Goal: Communication & Community: Answer question/provide support

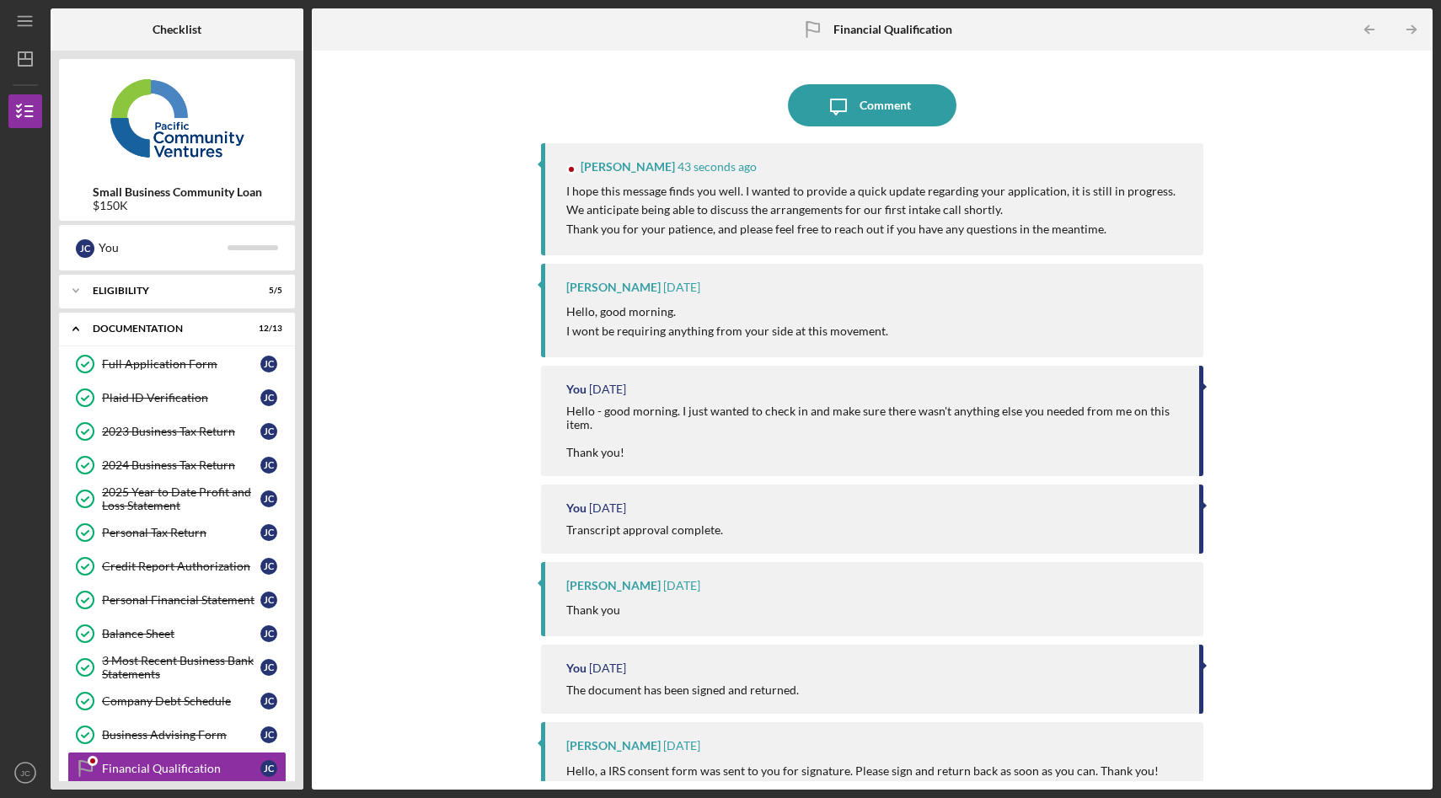
scroll to position [68, 0]
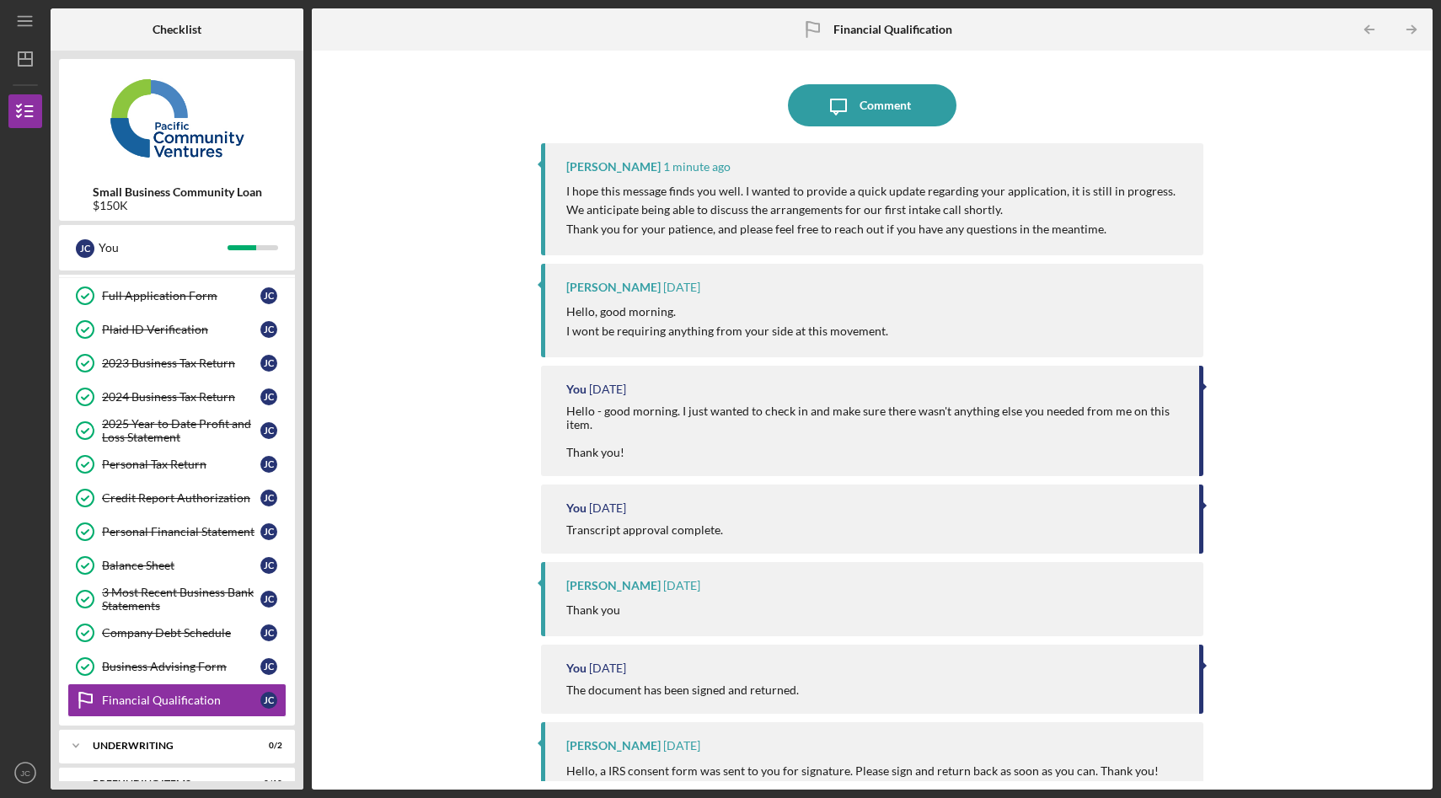
click at [477, 218] on div "Icon/Message Comment [PERSON_NAME] 1 minute ago I hope this message finds you w…" at bounding box center [872, 420] width 1104 height 722
click at [868, 106] on div "Comment" at bounding box center [884, 105] width 51 height 42
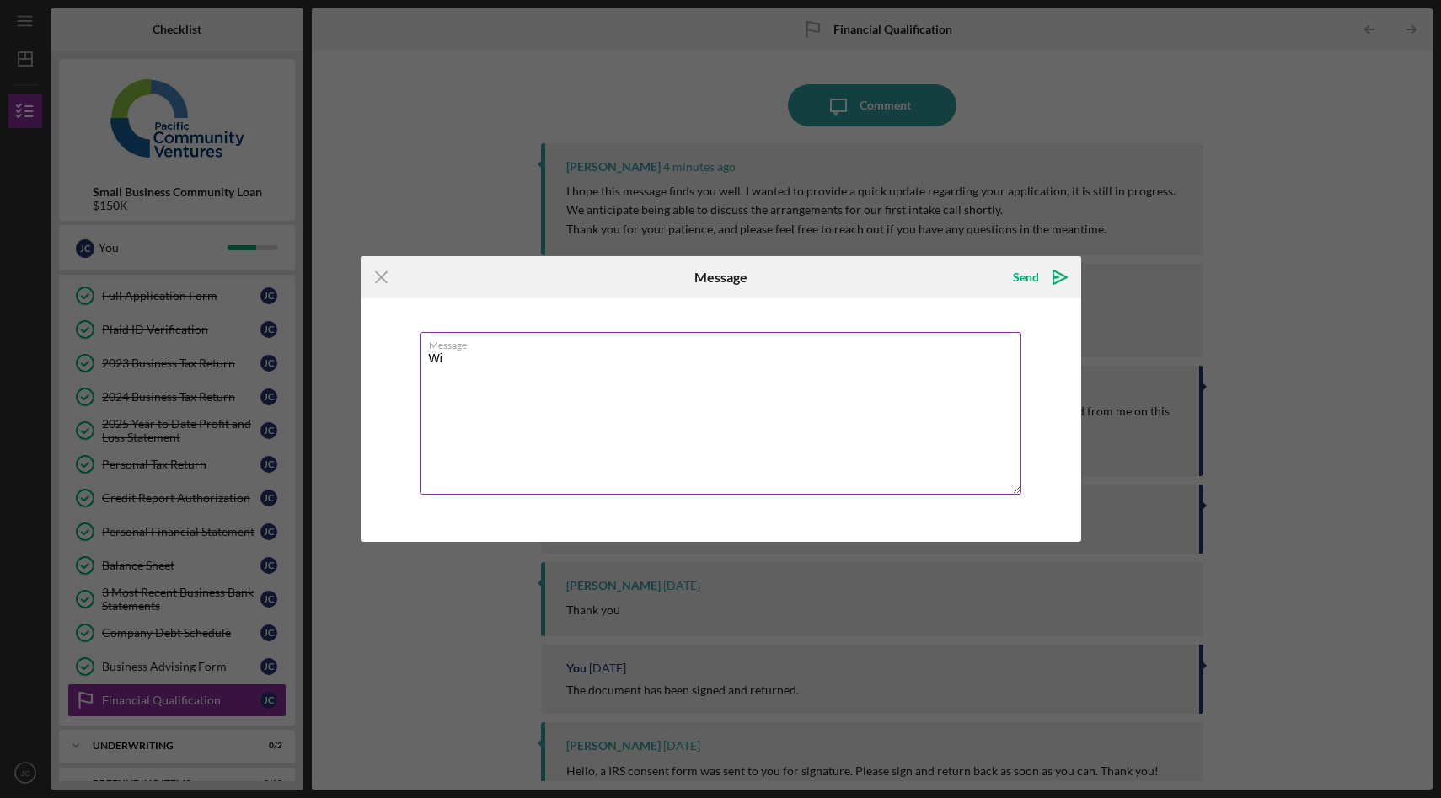
type textarea "W"
drag, startPoint x: 704, startPoint y: 362, endPoint x: 407, endPoint y: 353, distance: 297.5
click at [407, 353] on div "Message Should we anticipate scheduling the intake call" at bounding box center [721, 419] width 720 height 243
click at [917, 358] on textarea "Will the intake call be scheduled? We are in the field this week and I want to …" at bounding box center [721, 413] width 602 height 163
drag, startPoint x: 914, startPoint y: 361, endPoint x: 609, endPoint y: 360, distance: 305.0
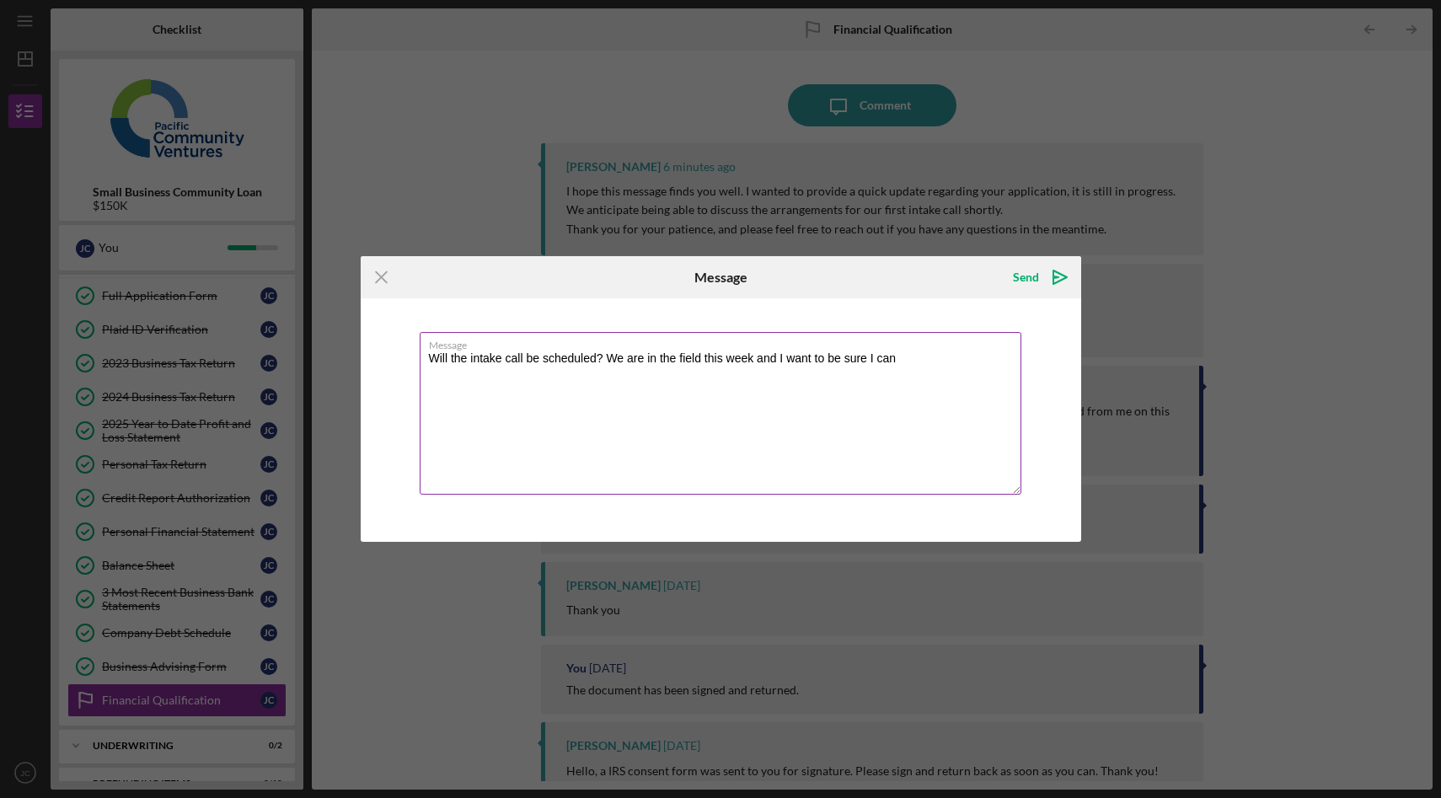
click at [609, 360] on textarea "Will the intake call be scheduled? We are in the field this week and I want to …" at bounding box center [721, 413] width 602 height 163
type textarea "Will the intake call be scheduled? We are working in the field this week and I …"
click at [1055, 275] on icon "Icon/icon-invite-send" at bounding box center [1060, 277] width 42 height 42
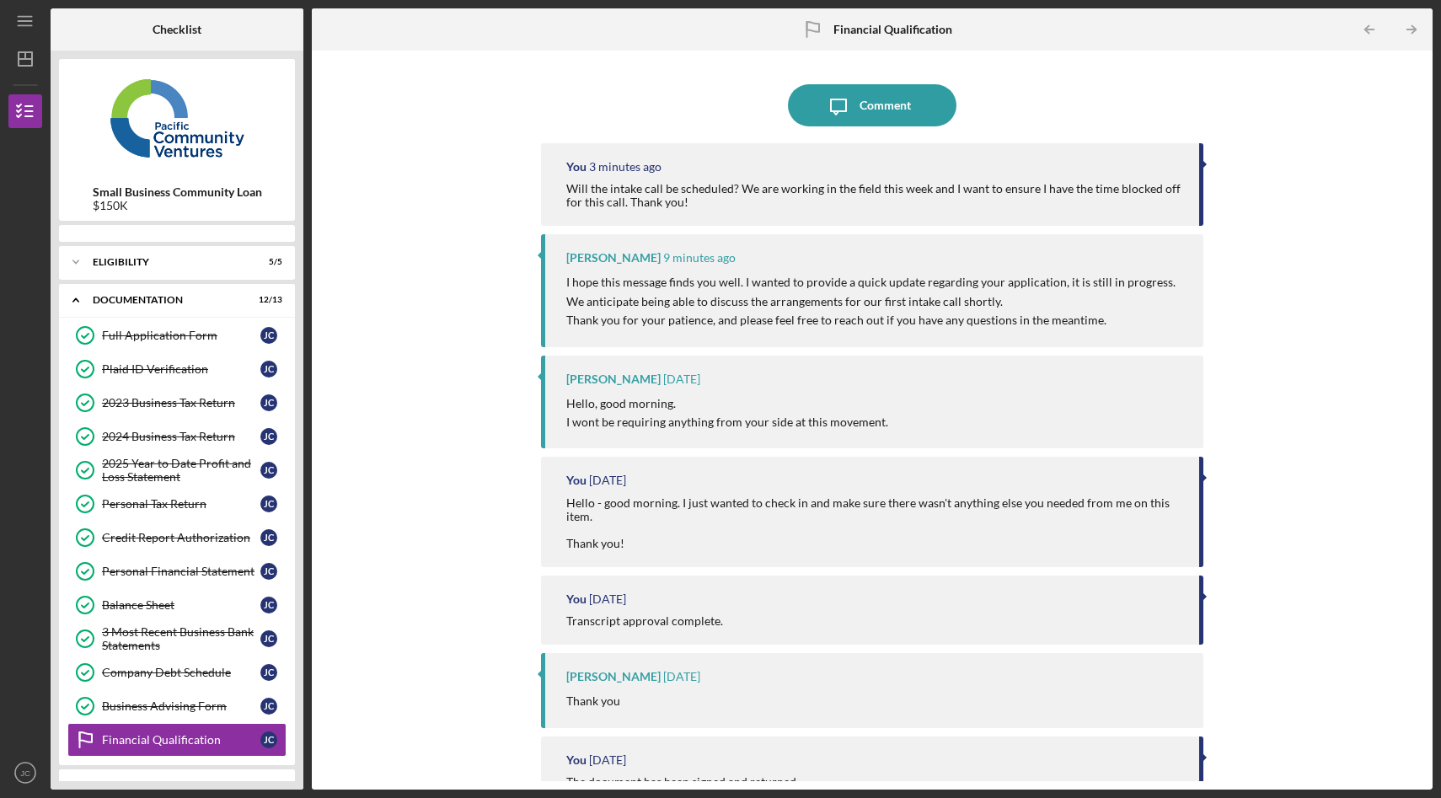
scroll to position [68, 0]
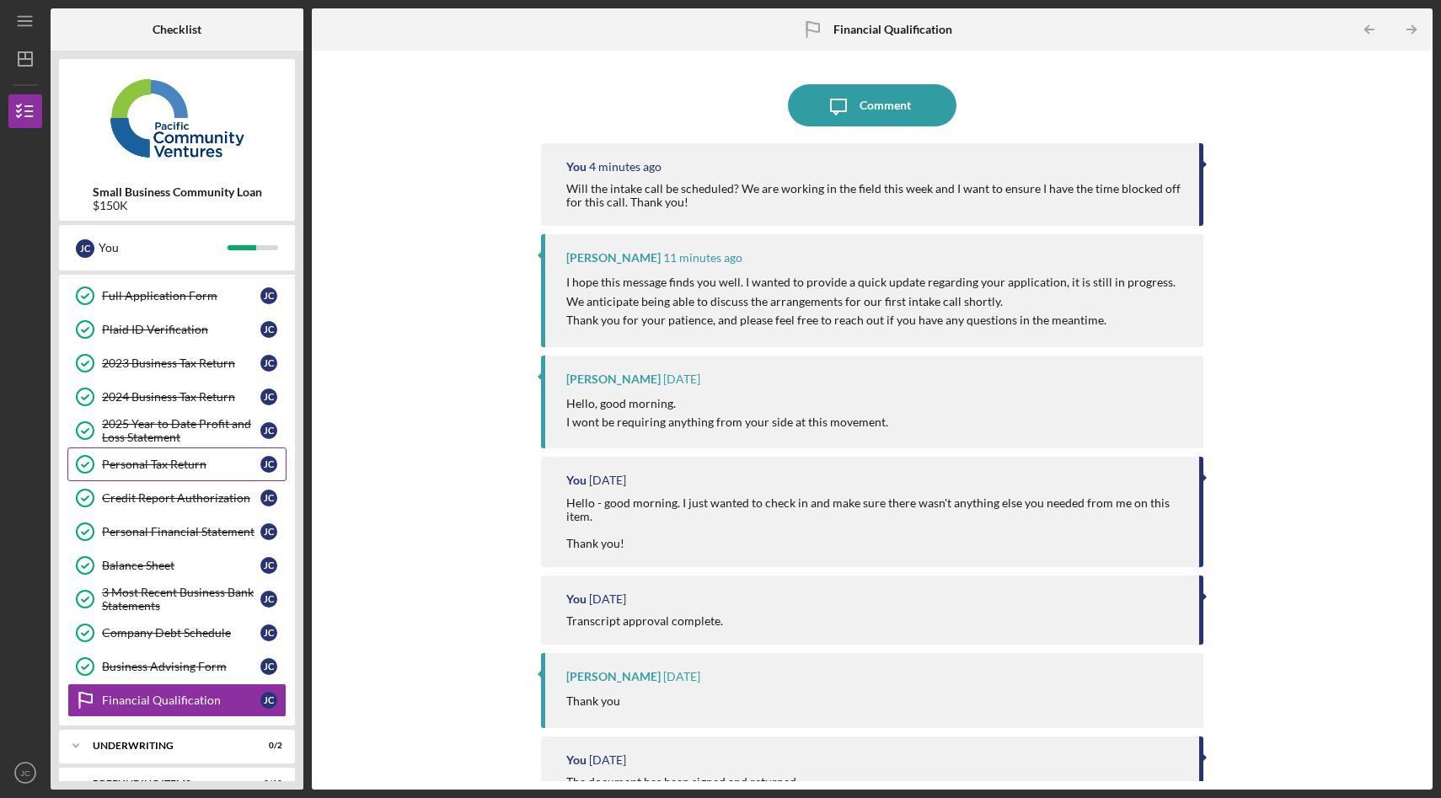
scroll to position [97, 0]
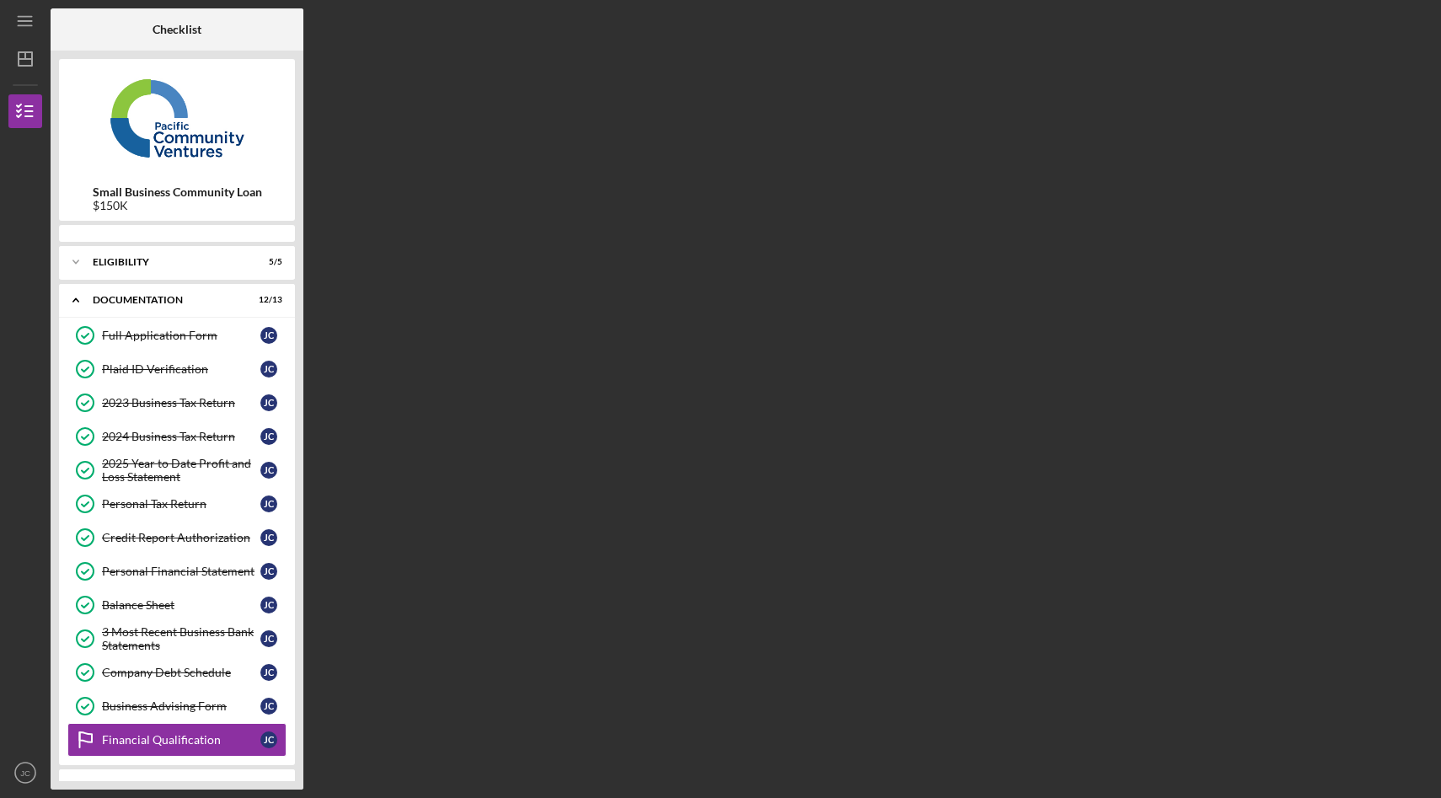
scroll to position [68, 0]
